Goal: Information Seeking & Learning: Learn about a topic

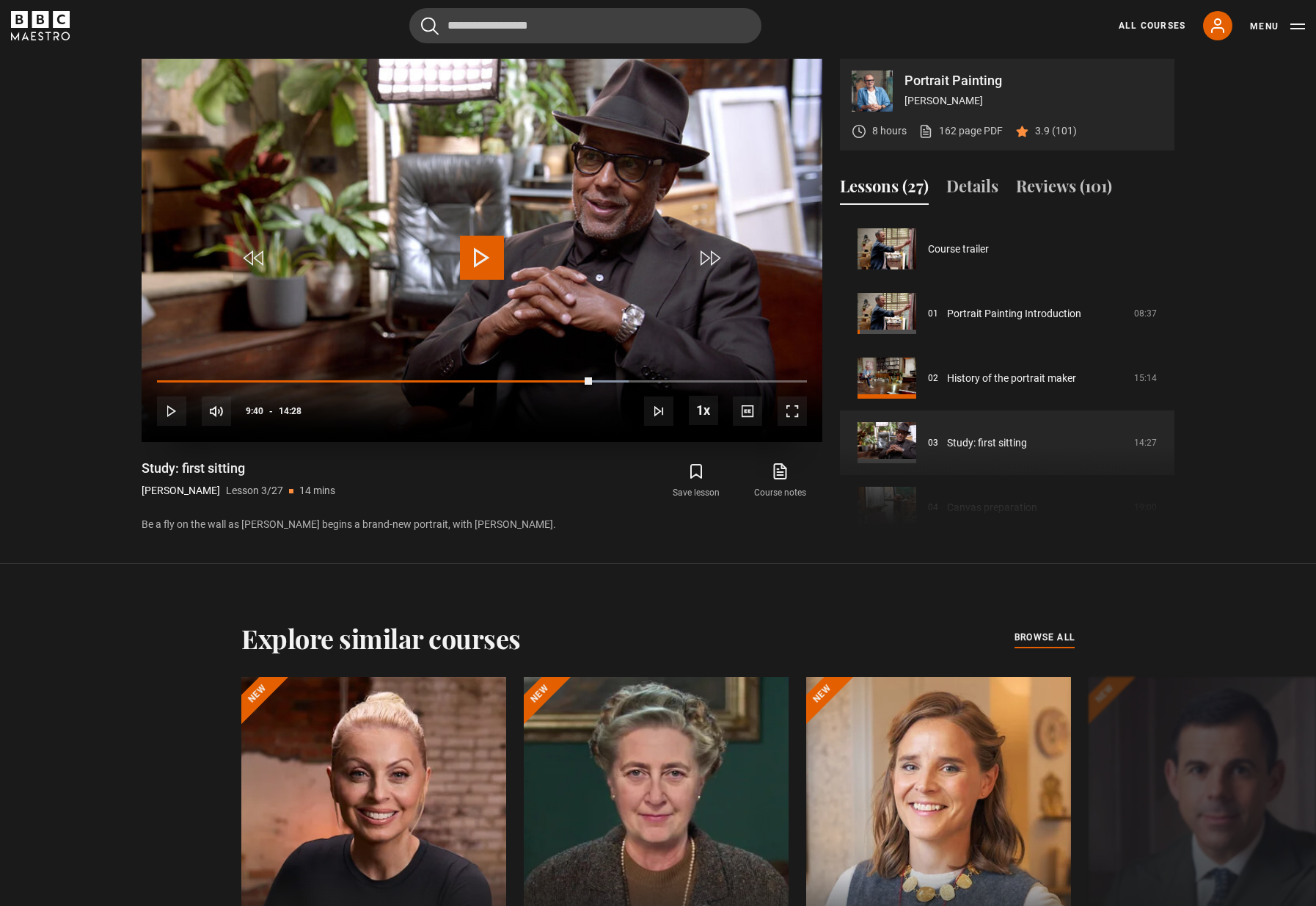
scroll to position [129, 0]
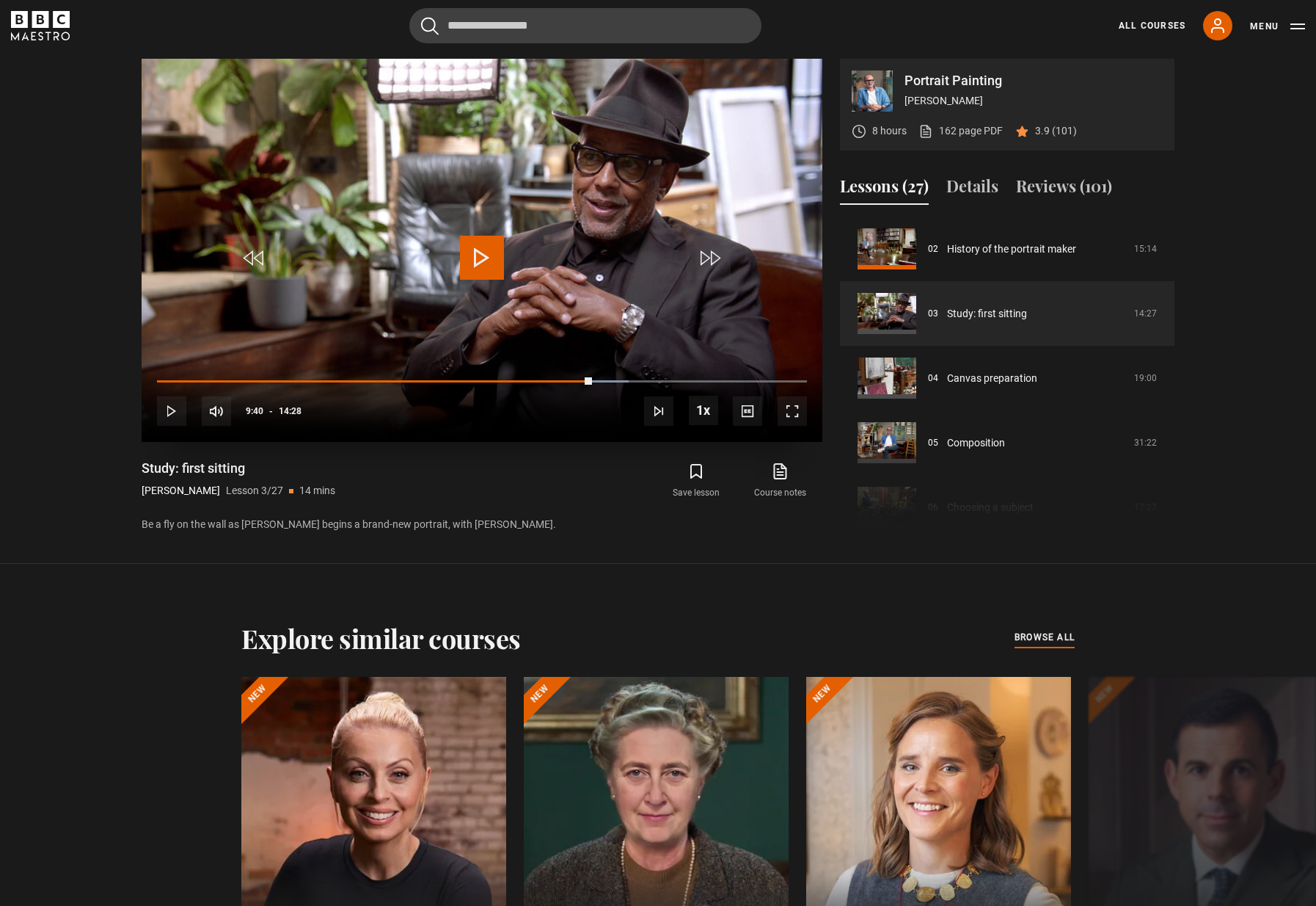
click at [482, 251] on span "Video Player" at bounding box center [482, 257] width 44 height 44
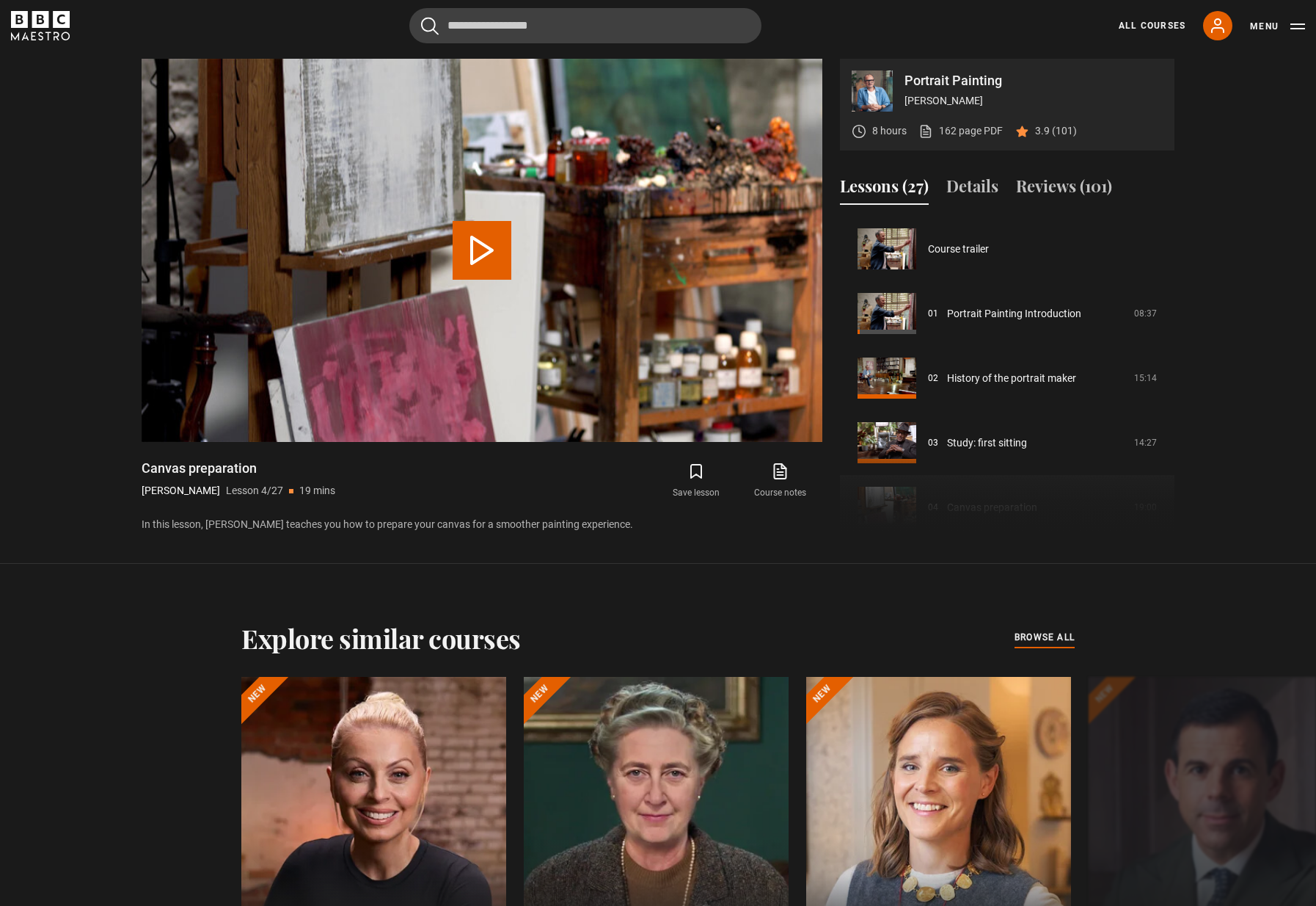
scroll to position [194, 0]
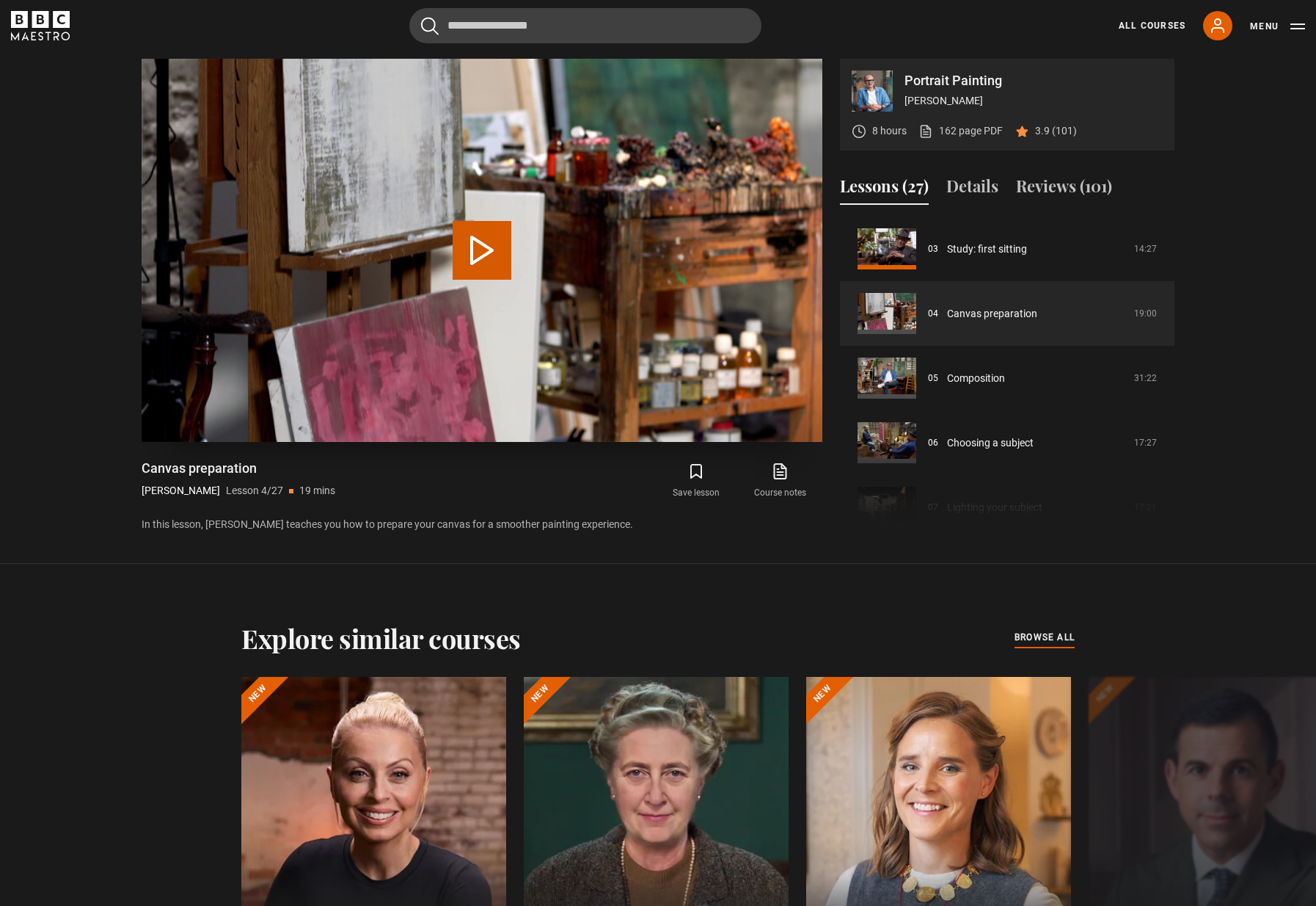
click at [500, 258] on button "Play Lesson Canvas preparation" at bounding box center [481, 250] width 58 height 58
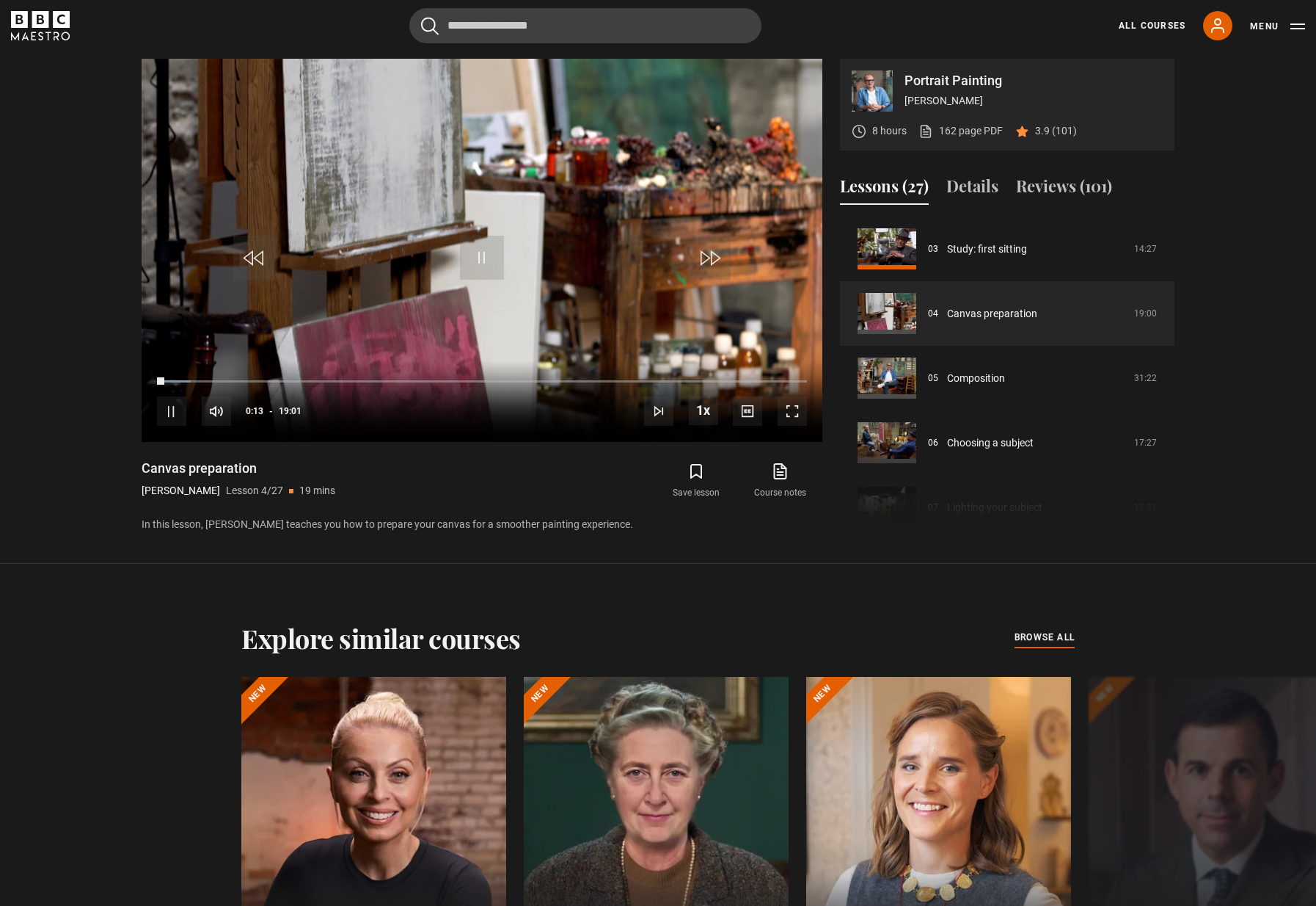
click at [785, 481] on link "Course notes opens in new tab" at bounding box center [780, 481] width 83 height 43
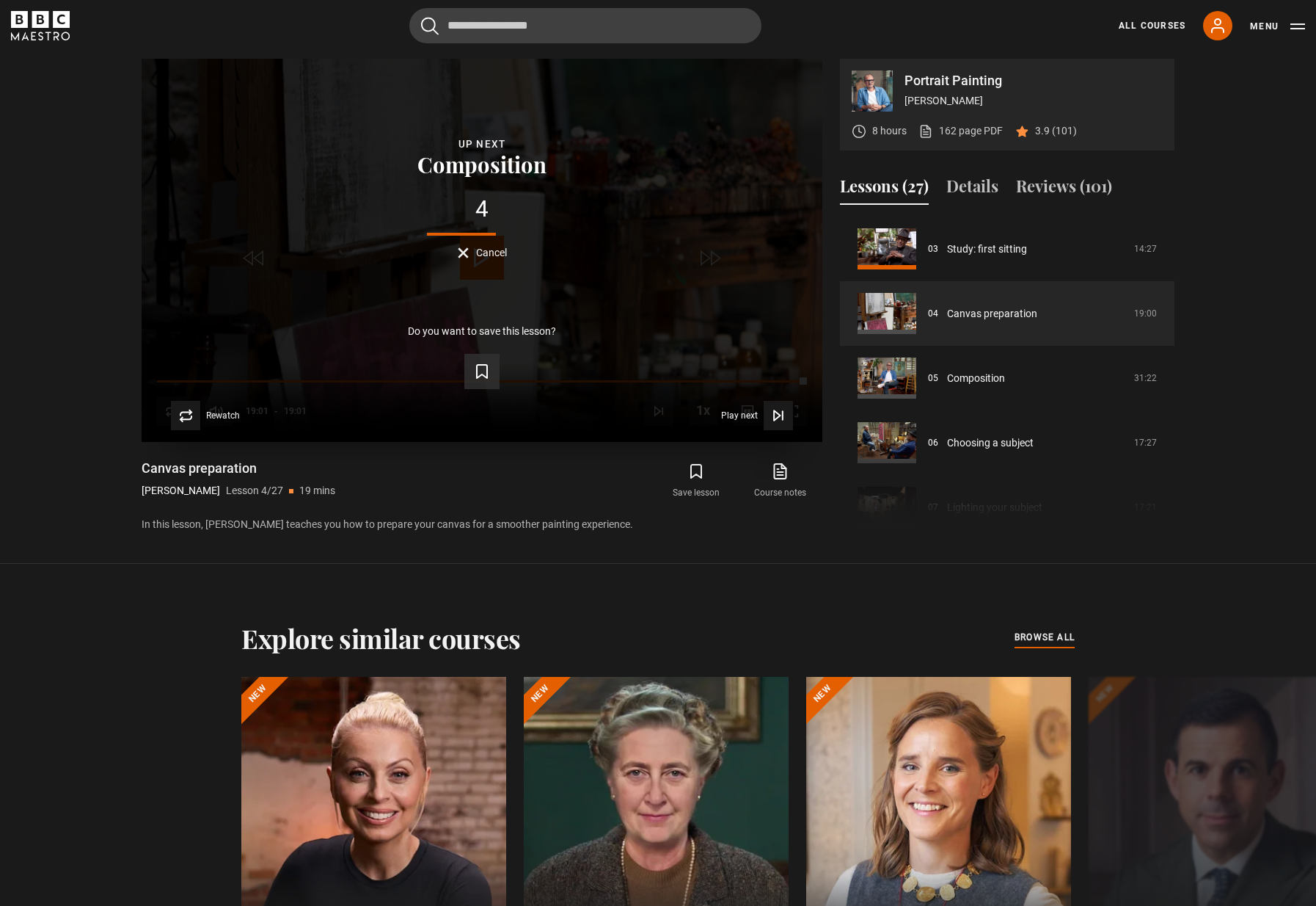
click at [482, 372] on icon "Video Player" at bounding box center [482, 371] width 18 height 18
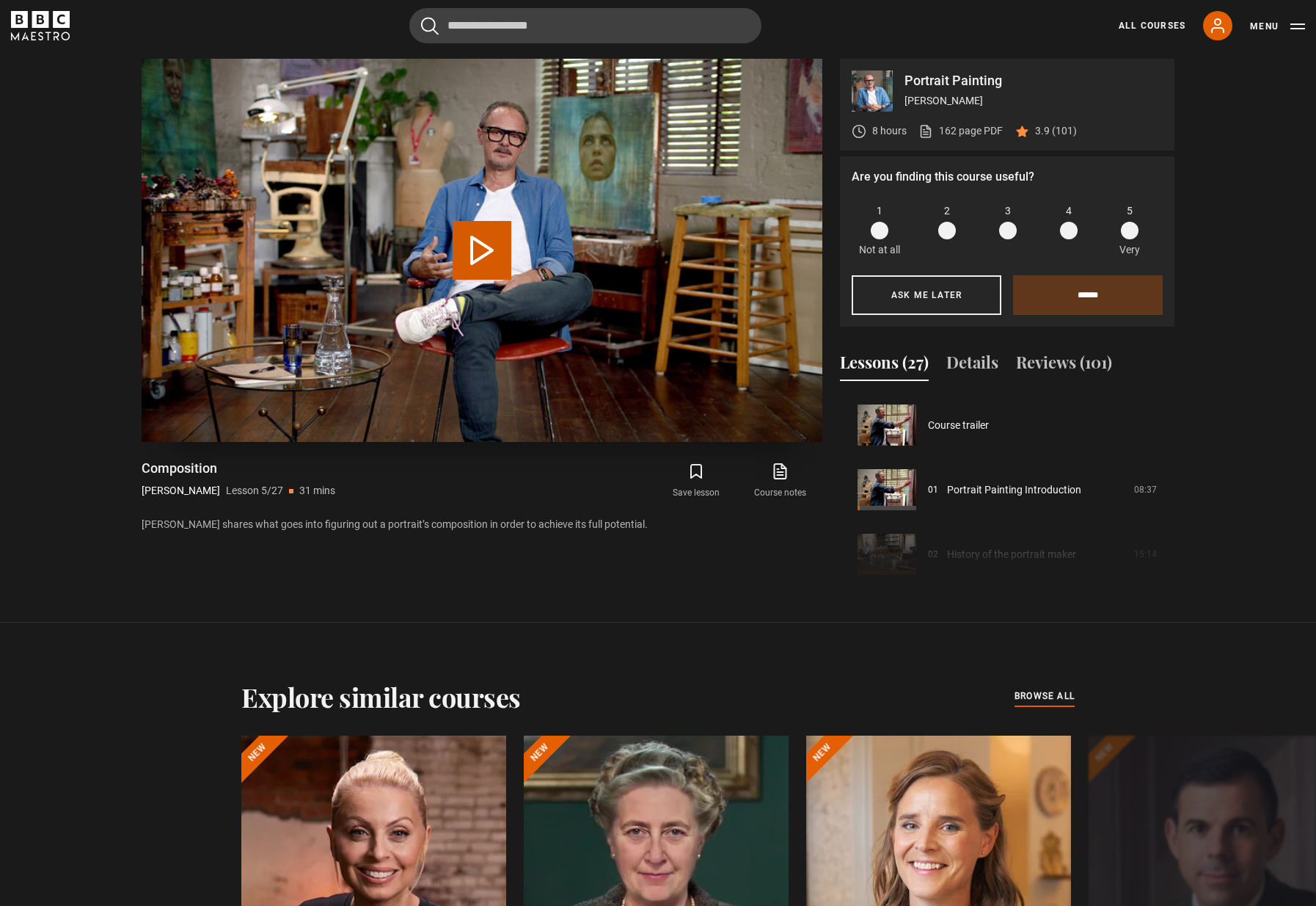
scroll to position [259, 0]
